Goal: Feedback & Contribution: Contribute content

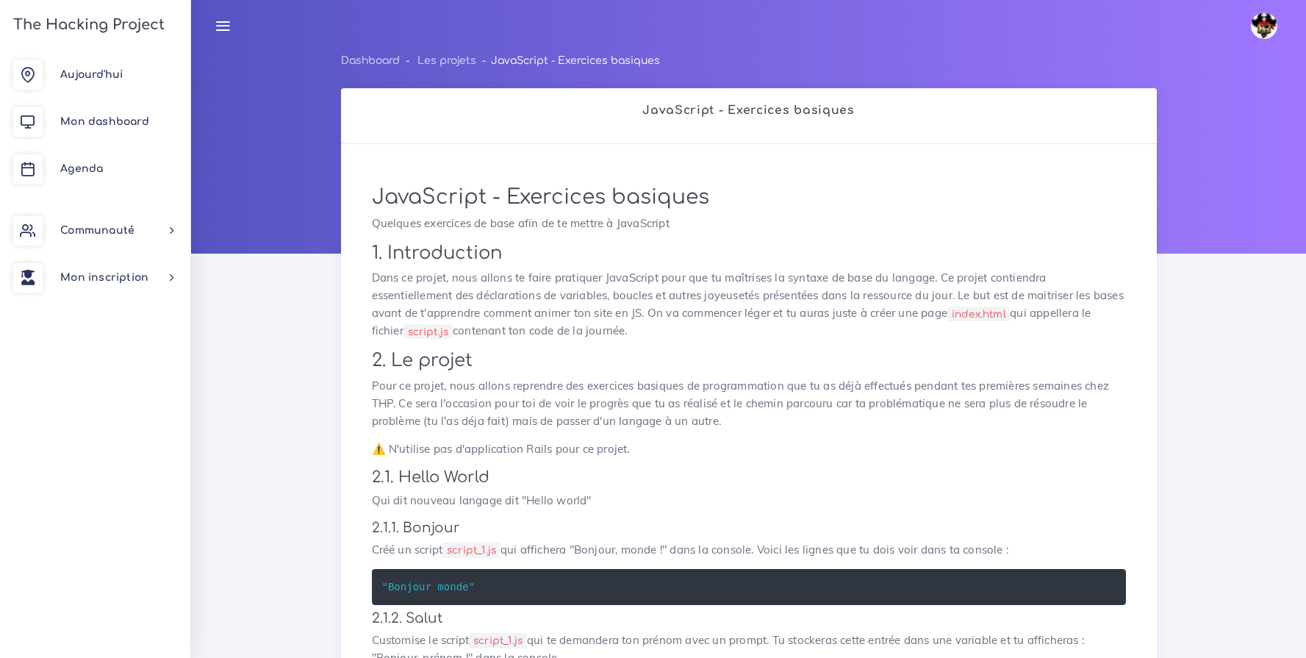
scroll to position [2607, 0]
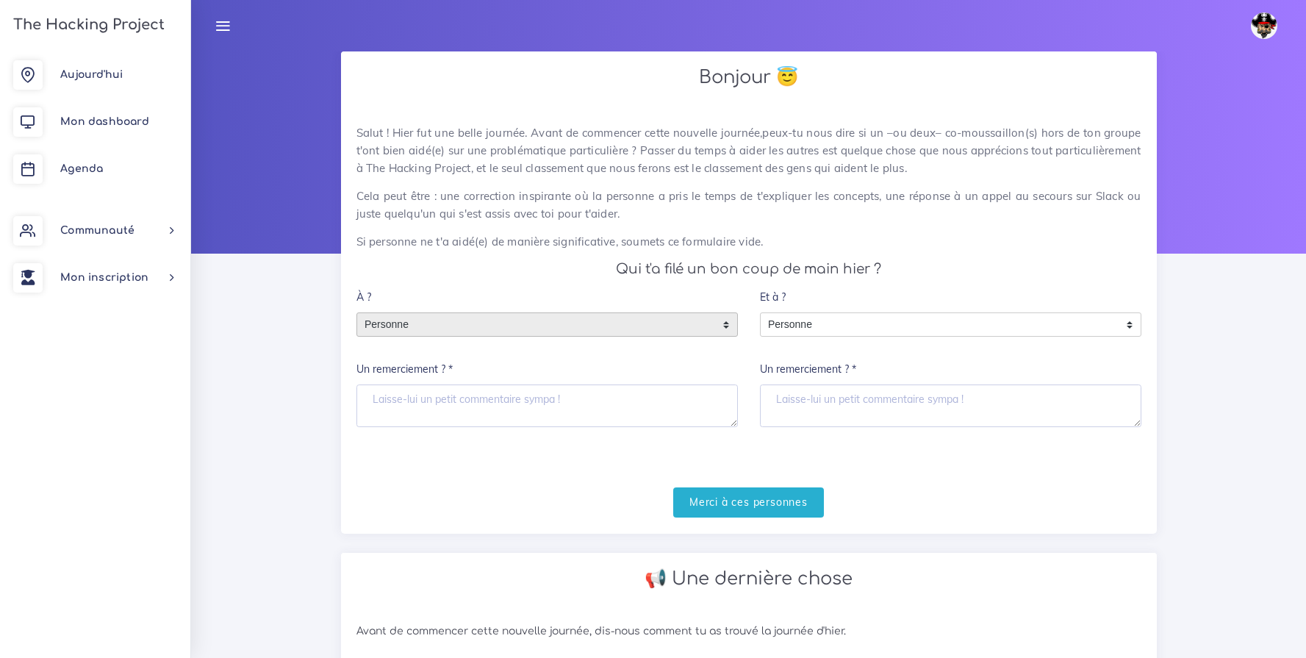
click at [484, 326] on span "Personne" at bounding box center [536, 325] width 358 height 24
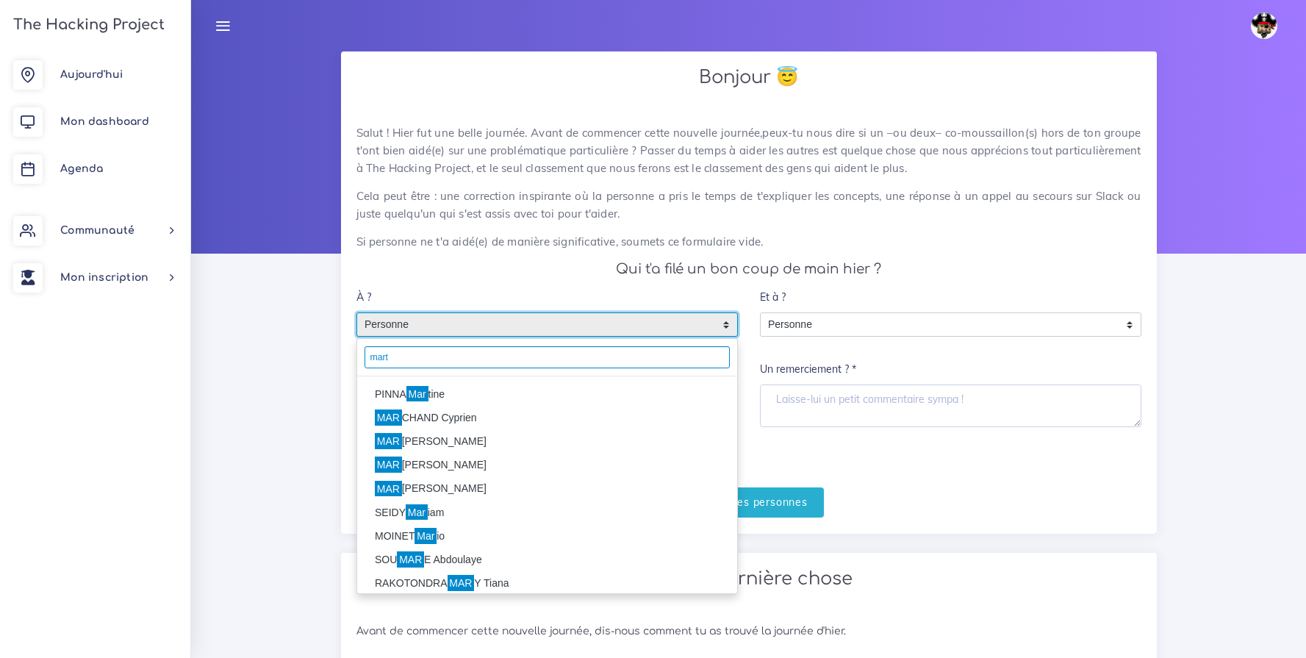
type input "mart"
click at [400, 388] on li "PINNA Mar tine" at bounding box center [547, 394] width 380 height 24
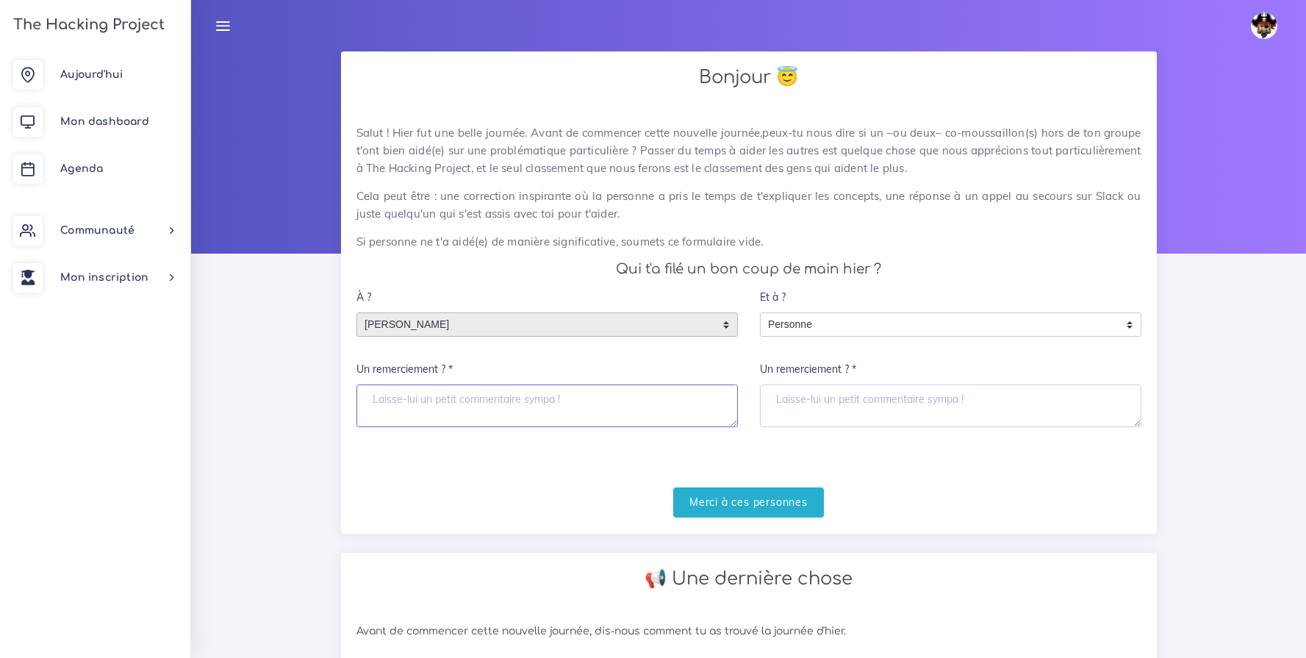
click at [409, 404] on textarea "Un remerciement ? *" at bounding box center [546, 405] width 381 height 43
type textarea "Merci :)"
click at [717, 517] on input "Merci à ces personnes" at bounding box center [748, 502] width 151 height 30
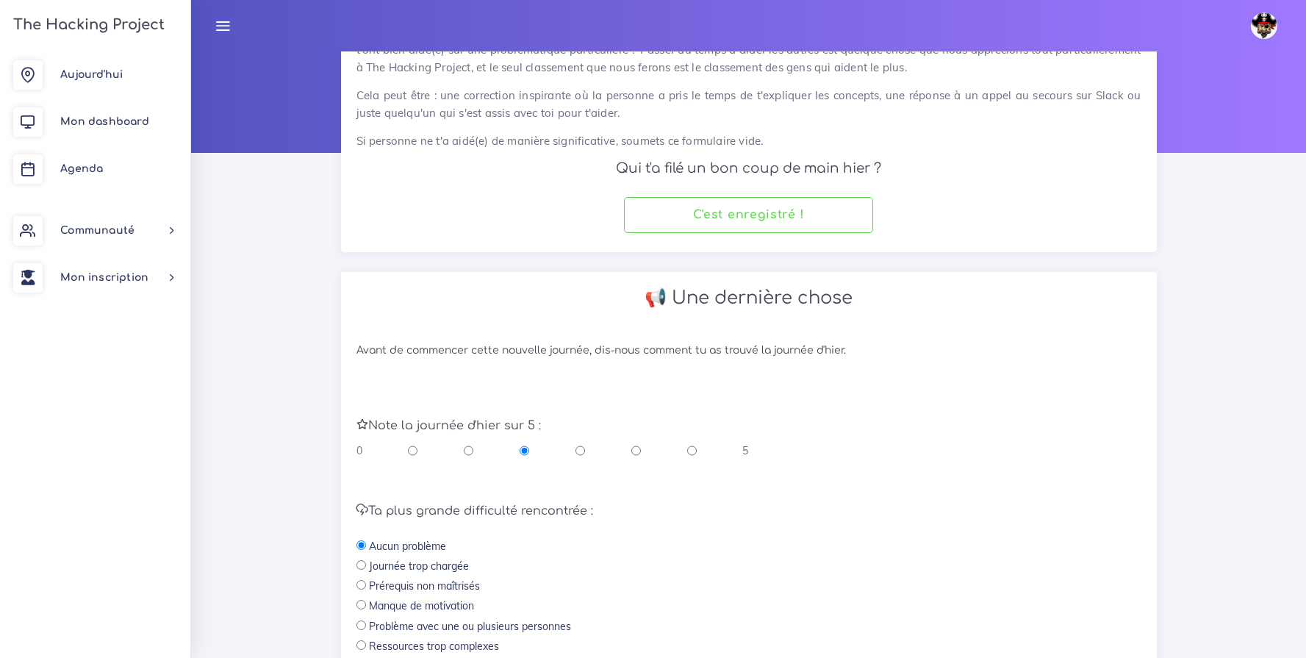
scroll to position [268, 0]
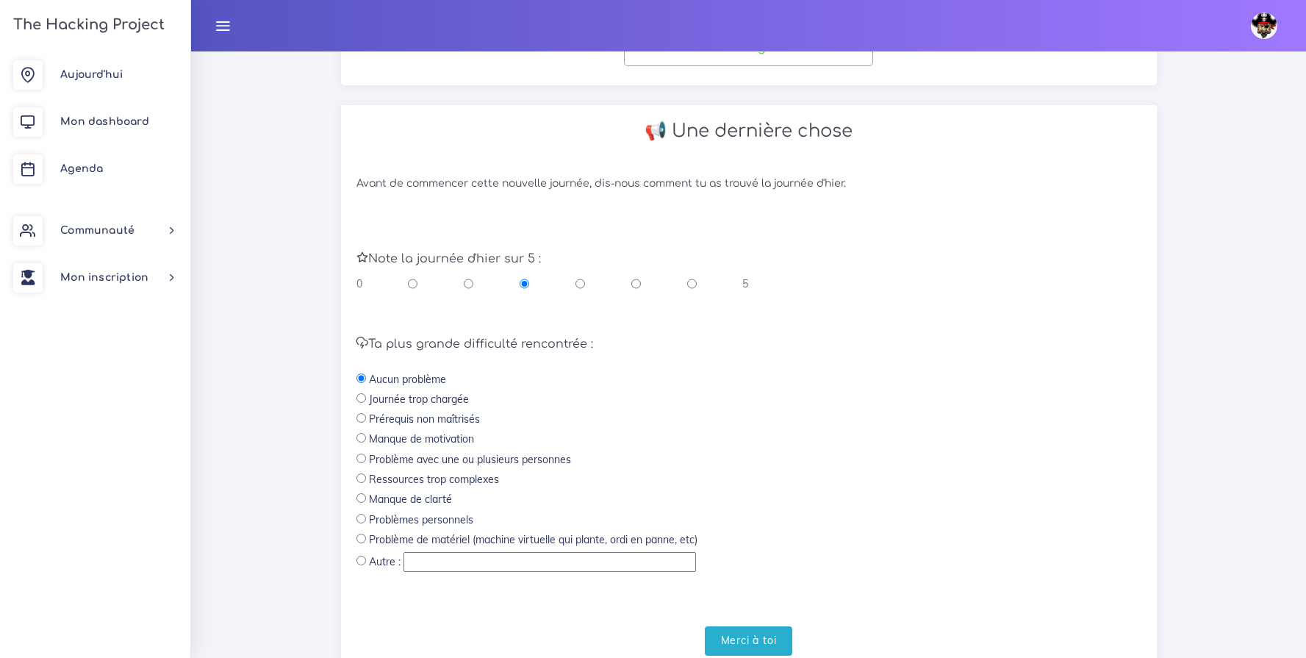
click at [694, 284] on input "radio" at bounding box center [692, 283] width 10 height 15
radio input "true"
click at [759, 639] on input "Merci à toi" at bounding box center [749, 641] width 88 height 30
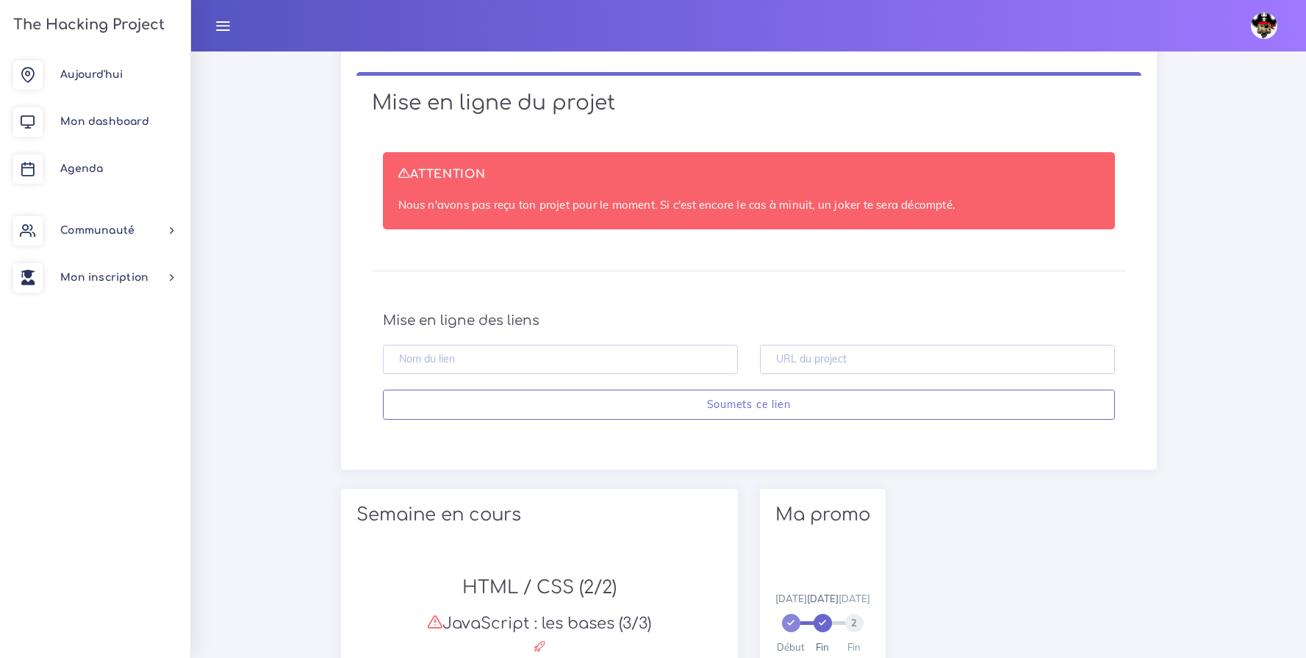
scroll to position [434, 0]
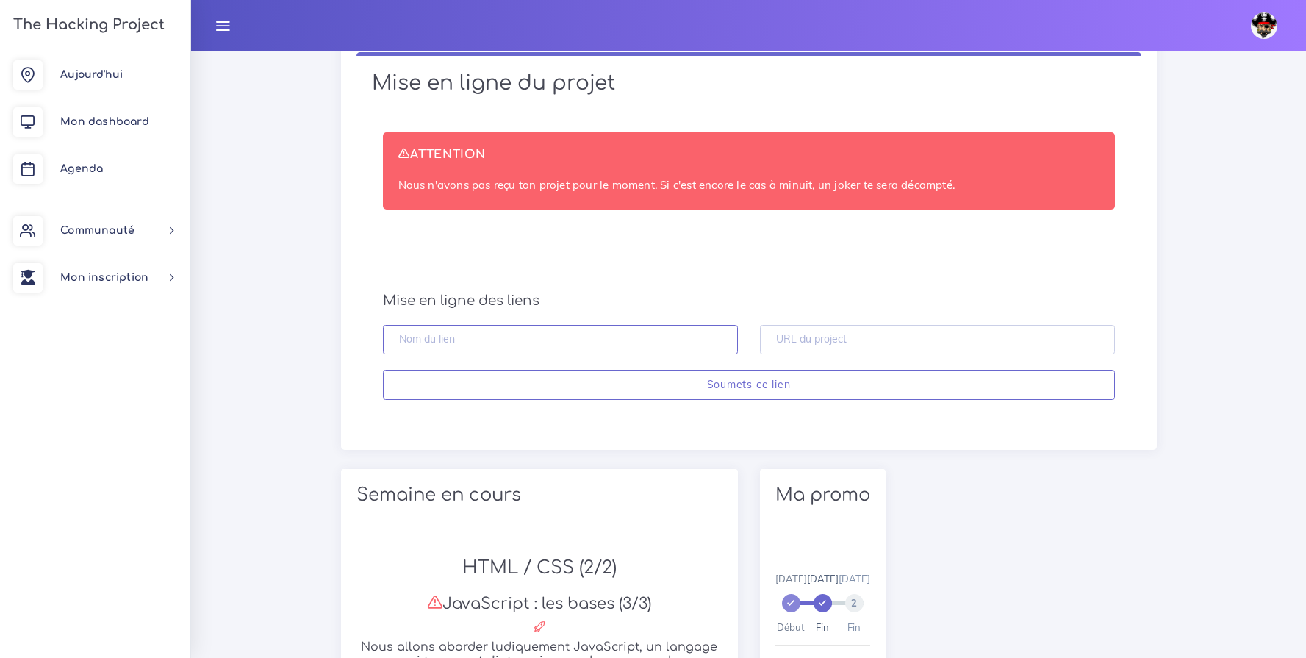
click at [543, 339] on input "text" at bounding box center [560, 340] width 355 height 30
type input "Projet JS JRU"
click at [813, 330] on input "text" at bounding box center [937, 340] width 355 height 30
paste input "[URL][DOMAIN_NAME][PERSON_NAME]"
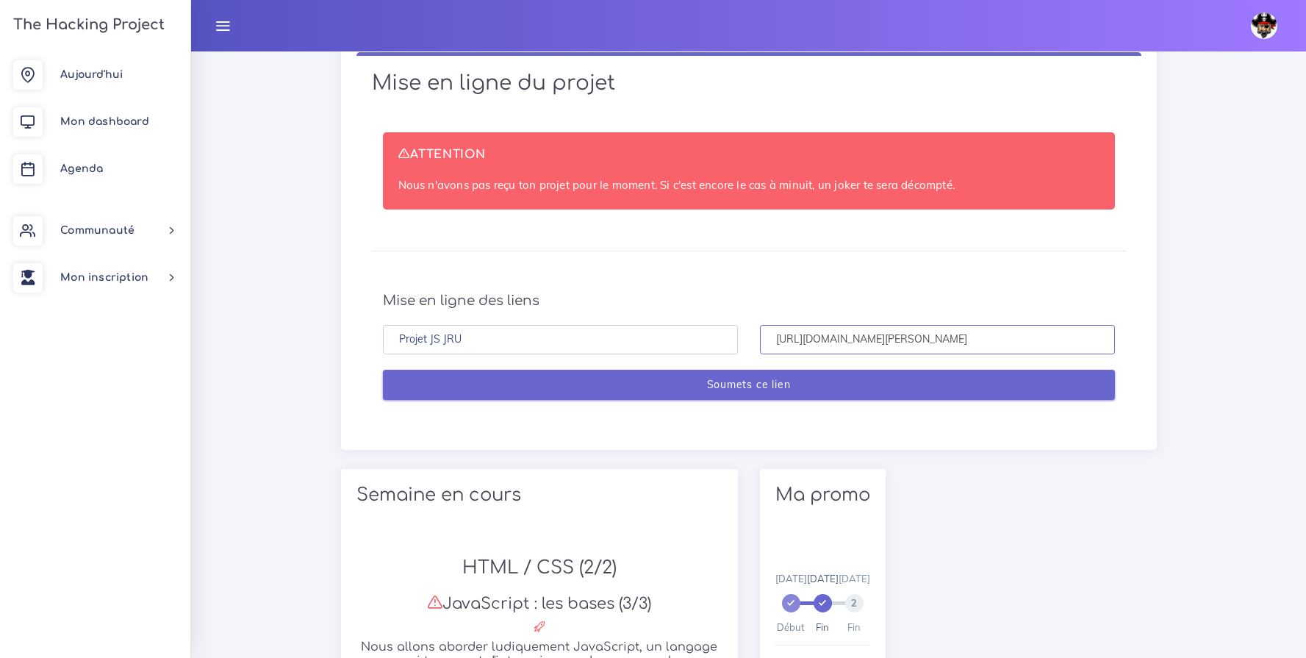
type input "[URL][DOMAIN_NAME][PERSON_NAME]"
click at [780, 390] on input "Soumets ce lien" at bounding box center [749, 385] width 732 height 30
